Goal: Information Seeking & Learning: Learn about a topic

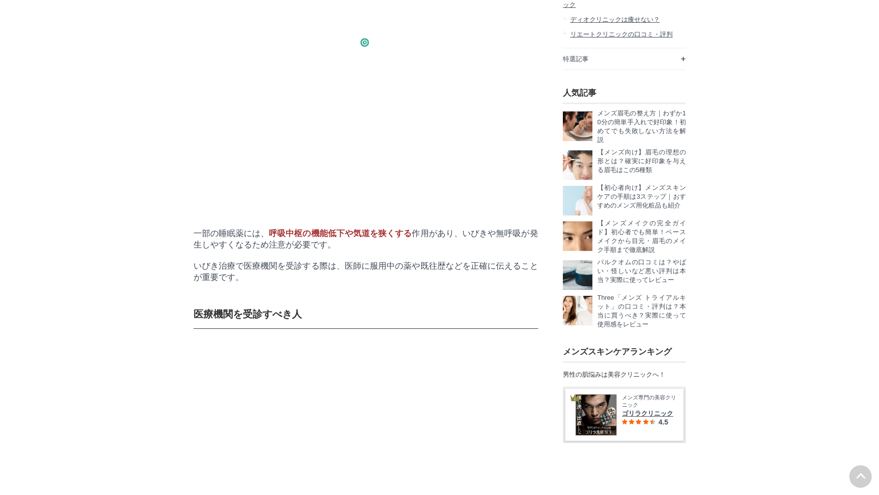
scroll to position [34328, 48761]
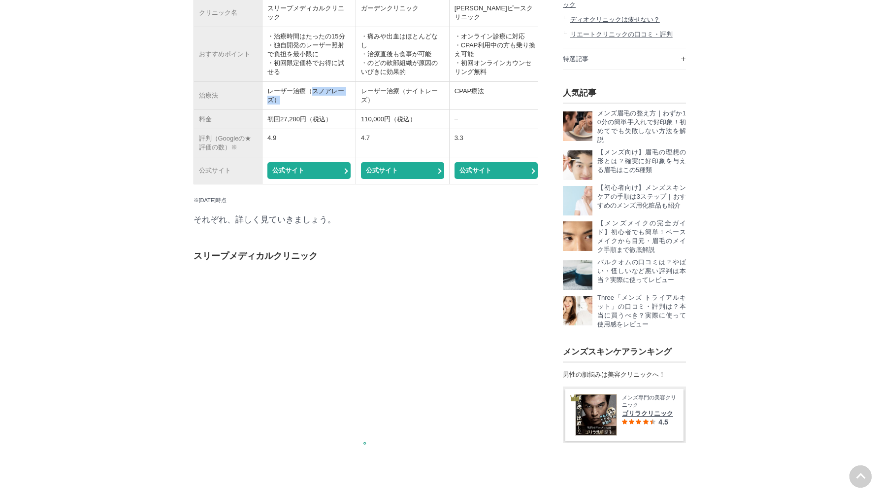
drag, startPoint x: 313, startPoint y: 323, endPoint x: 278, endPoint y: 336, distance: 37.4
click at [278, 110] on td "レーザー治療（スノアレーズ）" at bounding box center [310, 96] width 94 height 28
click at [387, 82] on td "・痛みや出血はほとんどなし ・治療直後も食事が可能 ・のどの軟部組織が原因のいびきに効果的" at bounding box center [403, 54] width 94 height 55
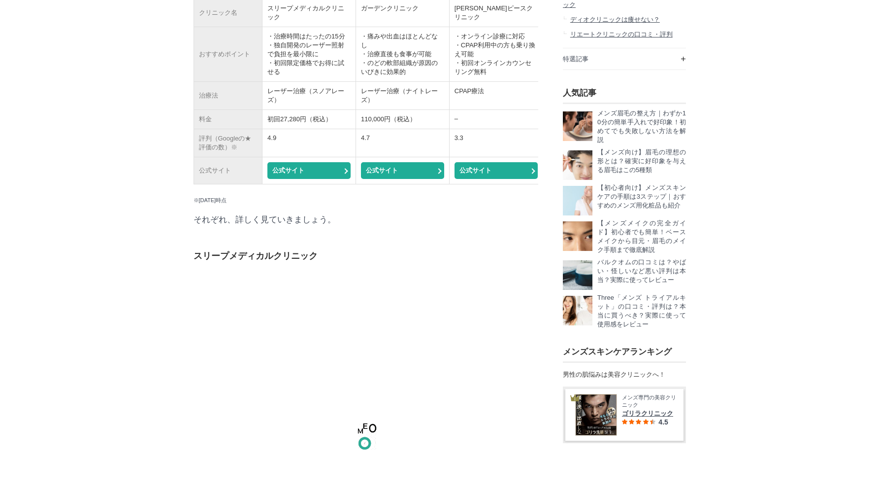
click at [490, 82] on td "・オンライン診療に対応 ・CPAP利用中の方も乗り換え可能 ・初回オンラインカウンセリング無料" at bounding box center [496, 54] width 94 height 55
click at [436, 82] on td "・痛みや出血はほとんどなし ・治療直後も食事が可能 ・のどの軟部組織が原因のいびきに効果的" at bounding box center [403, 54] width 94 height 55
